Goal: Find specific page/section: Find specific page/section

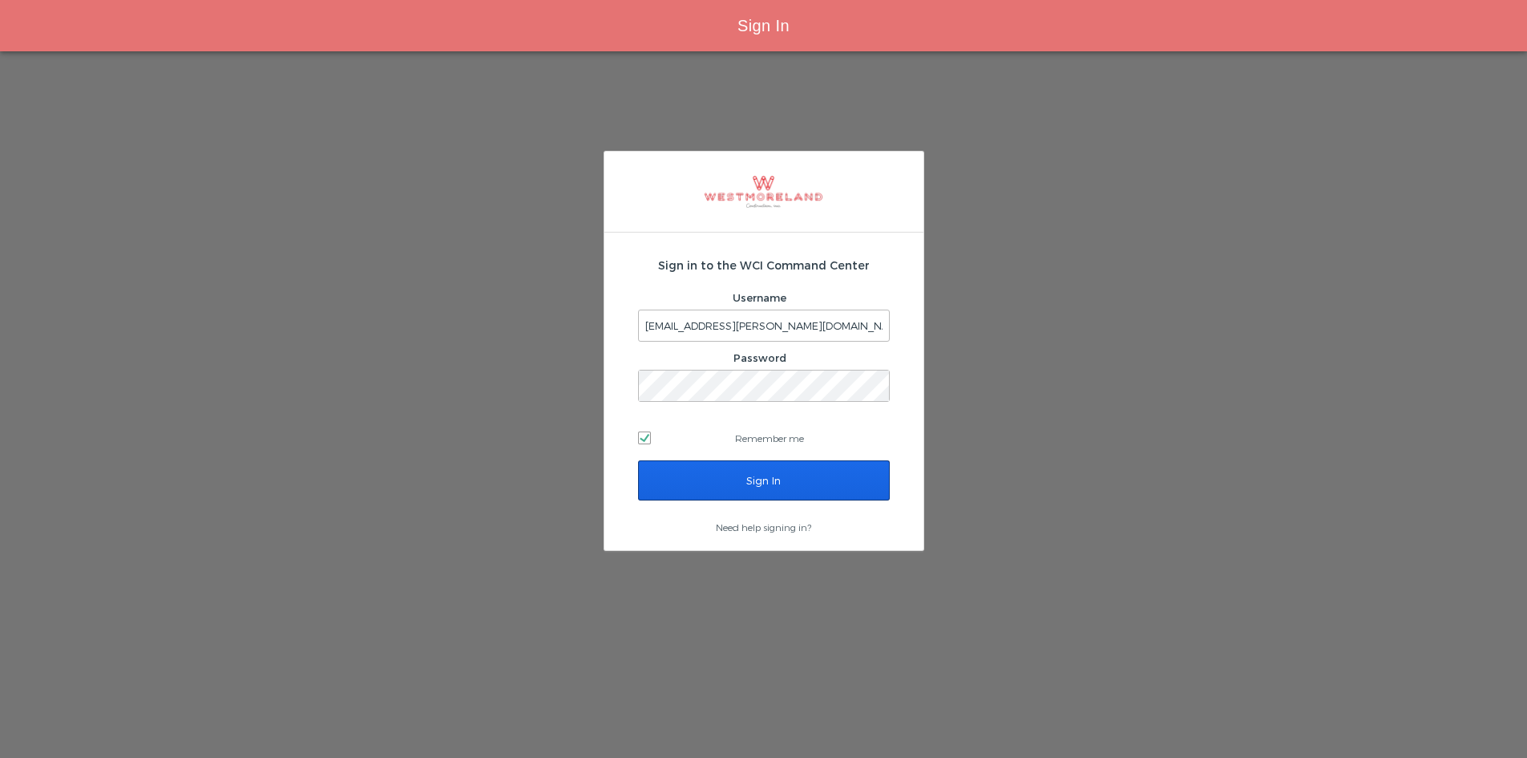
click at [737, 475] on input "Sign In" at bounding box center [764, 480] width 252 height 40
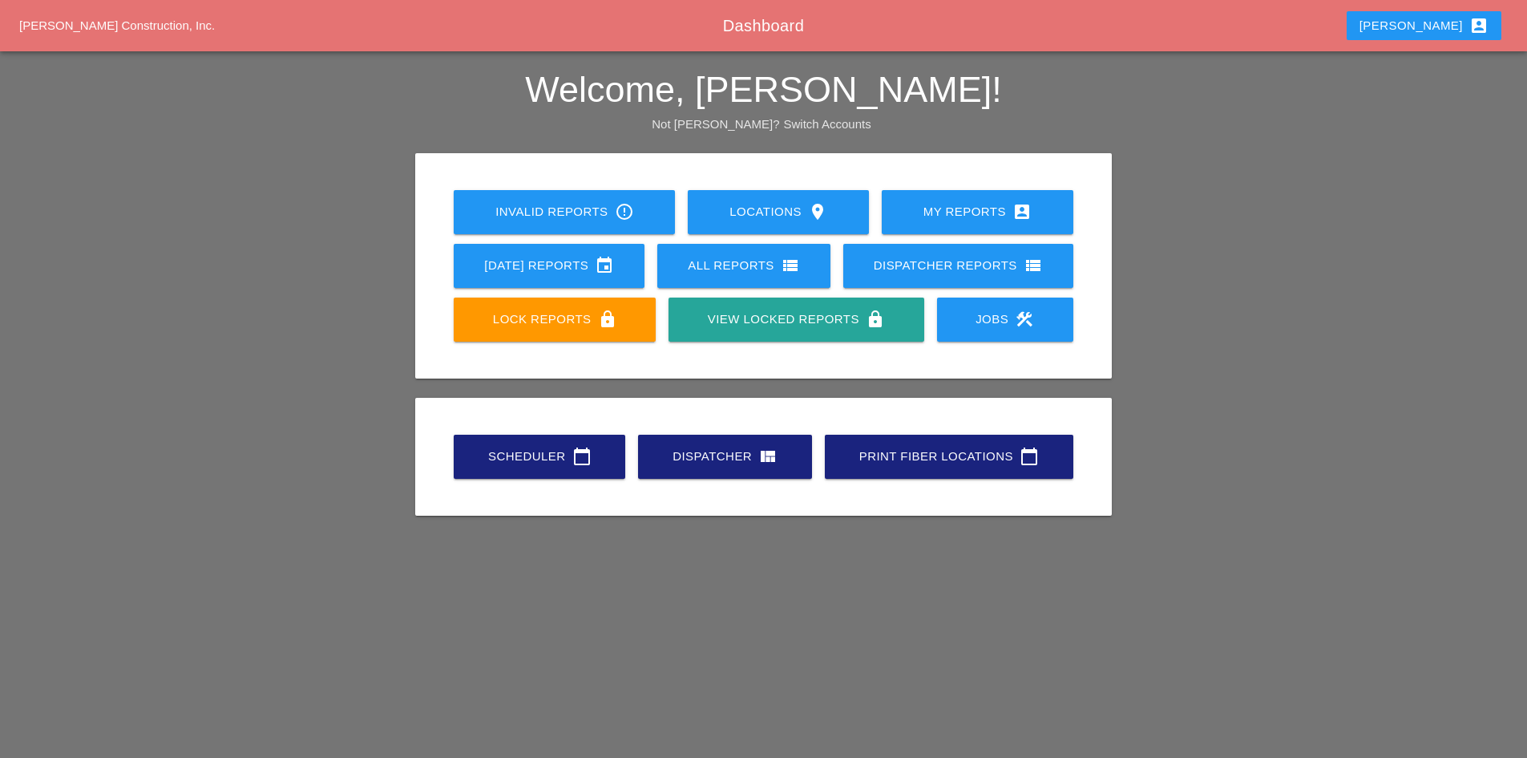
click at [564, 460] on div "Scheduler calendar_today" at bounding box center [539, 456] width 120 height 19
